Goal: Check status

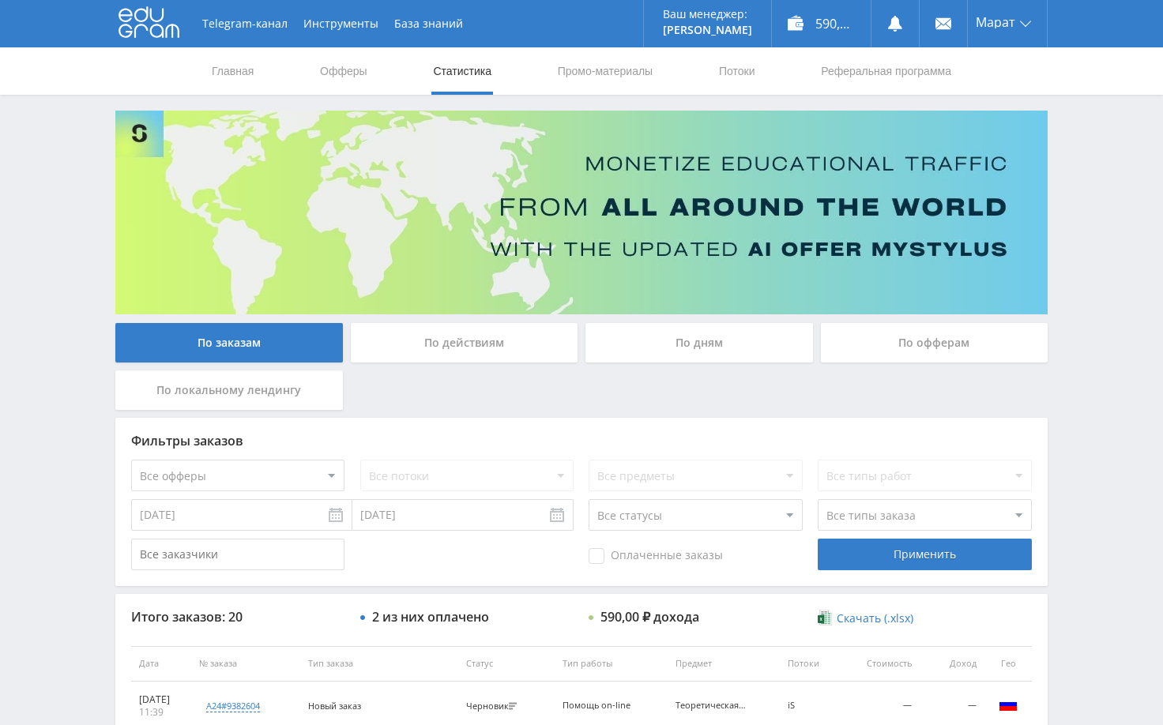
click at [1084, 431] on div "Telegram-канал Инструменты База знаний Ваш менеджер: [PERSON_NAME] Online @edug…" at bounding box center [581, 663] width 1163 height 1326
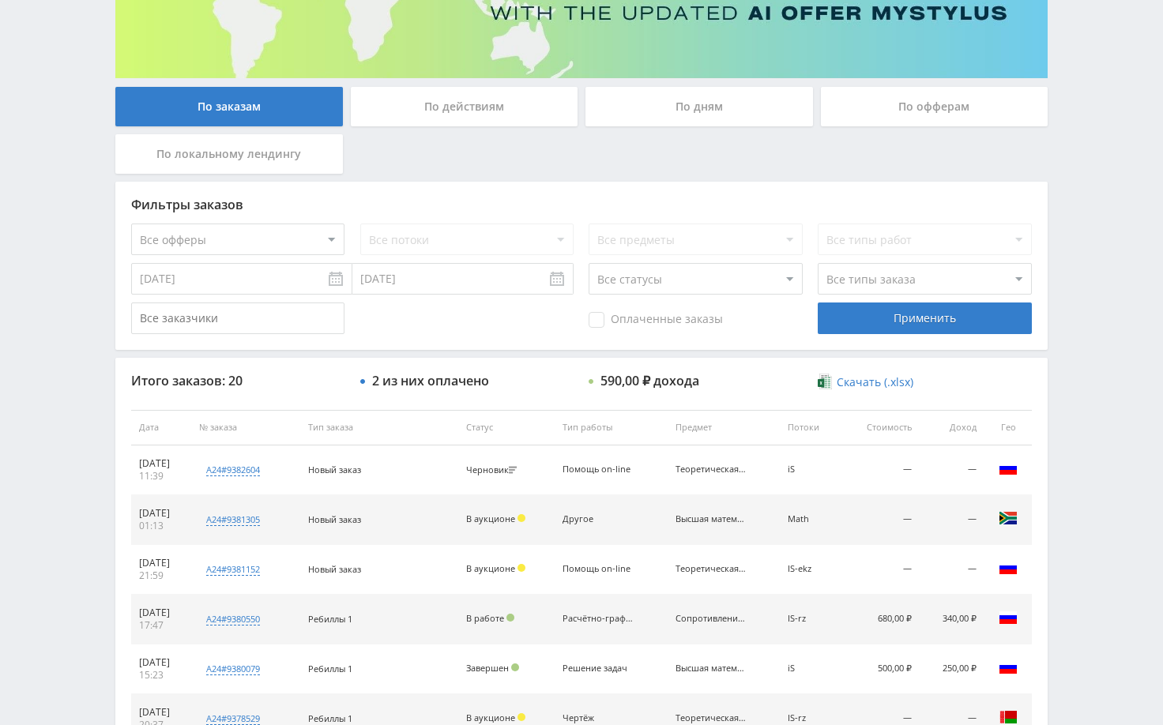
scroll to position [237, 0]
